Goal: Use online tool/utility: Utilize a website feature to perform a specific function

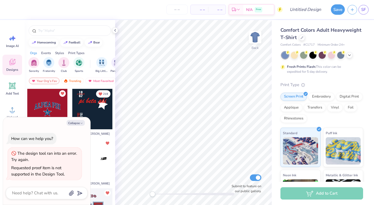
type textarea "x"
click at [363, 12] on span "SF" at bounding box center [364, 10] width 5 height 6
click at [362, 8] on span "SF" at bounding box center [364, 10] width 5 height 6
click at [368, 8] on link "SF" at bounding box center [364, 10] width 10 height 10
click at [363, 11] on span "SF" at bounding box center [364, 10] width 5 height 6
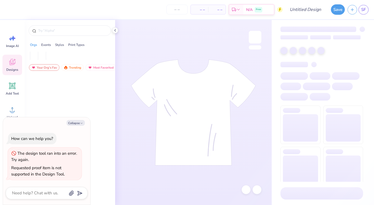
type textarea "x"
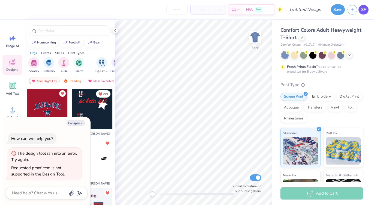
click at [362, 8] on span "SF" at bounding box center [364, 10] width 5 height 6
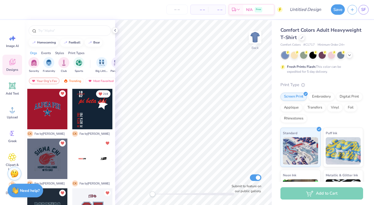
scroll to position [10, 0]
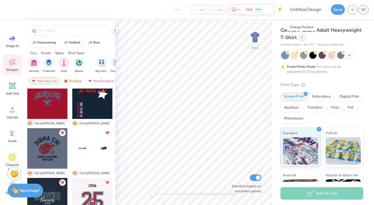
click at [302, 38] on icon at bounding box center [302, 37] width 3 height 3
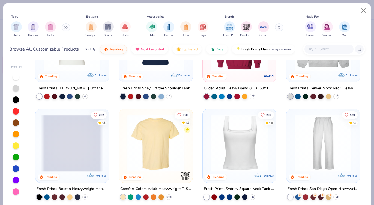
scroll to position [57, 0]
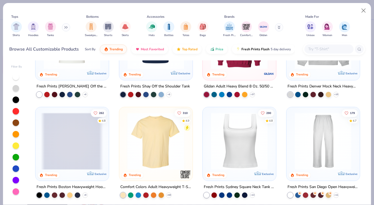
click at [235, 159] on img at bounding box center [239, 140] width 62 height 57
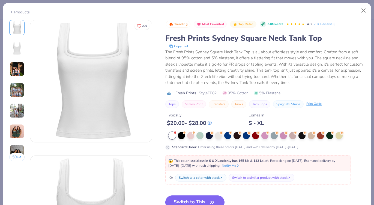
click at [209, 201] on icon "button" at bounding box center [213, 202] width 8 height 8
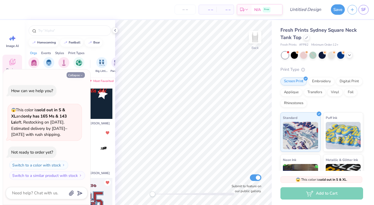
click at [80, 73] on button "Collapse" at bounding box center [76, 75] width 18 height 6
type textarea "x"
